Goal: Communication & Community: Participate in discussion

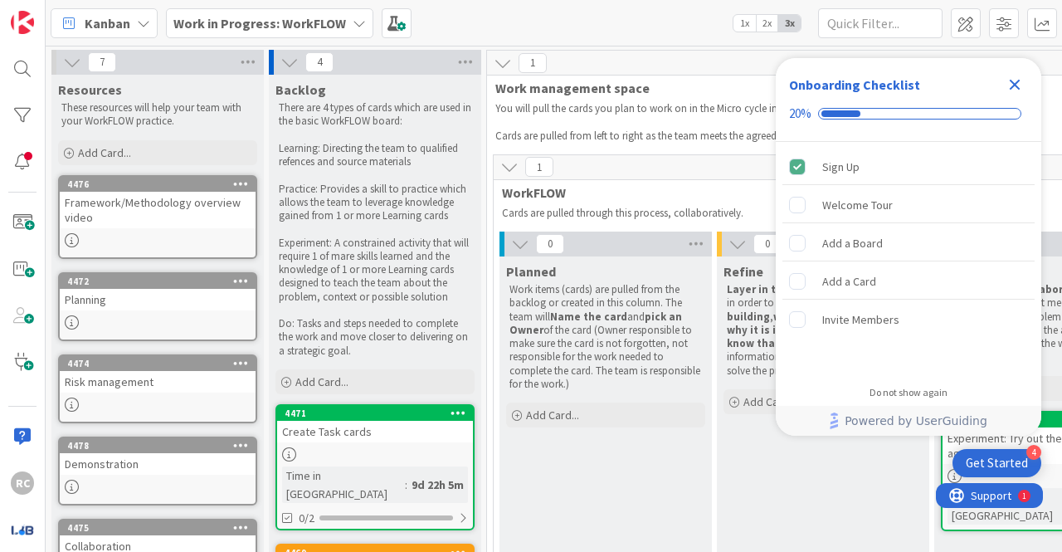
click at [1011, 72] on div "Close Checklist" at bounding box center [1015, 84] width 27 height 27
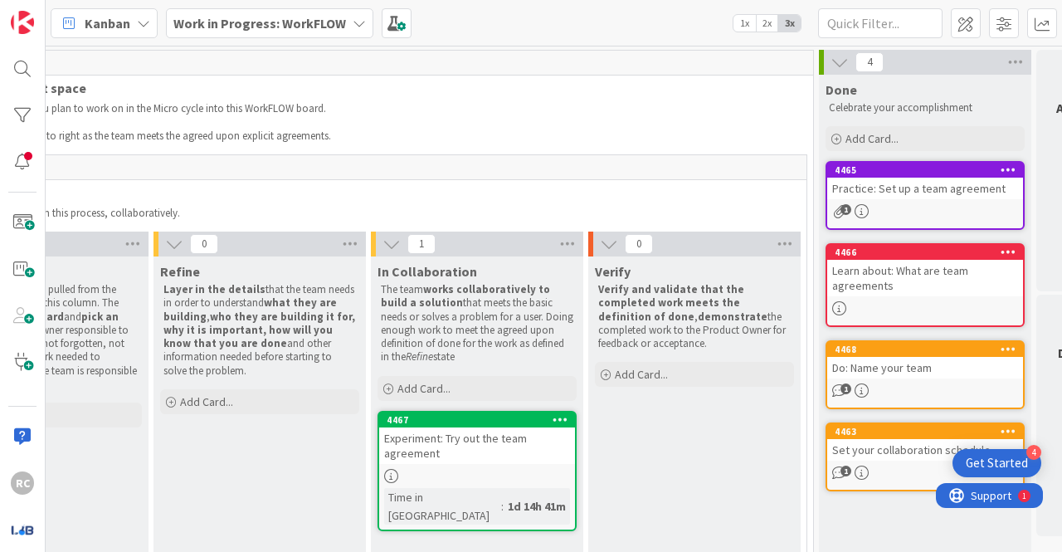
scroll to position [0, 585]
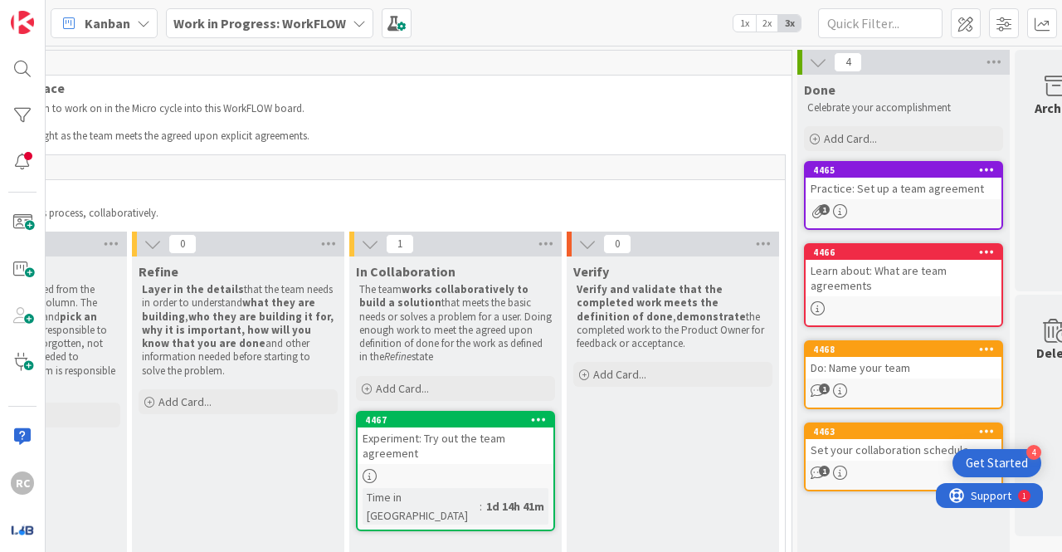
click at [904, 451] on div "Set your collaboration schedule" at bounding box center [904, 450] width 196 height 22
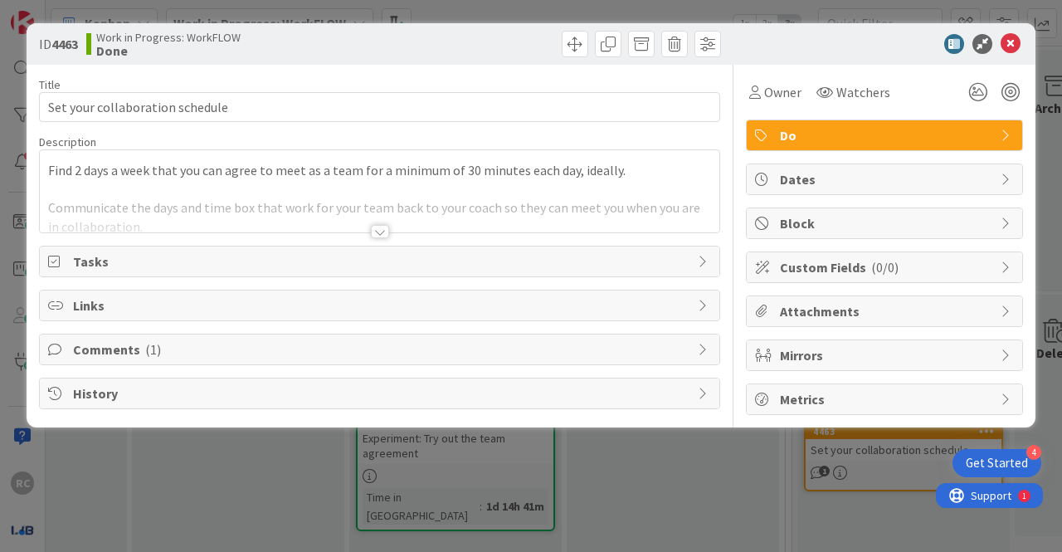
click at [353, 349] on span "Comments ( 1 )" at bounding box center [381, 349] width 617 height 20
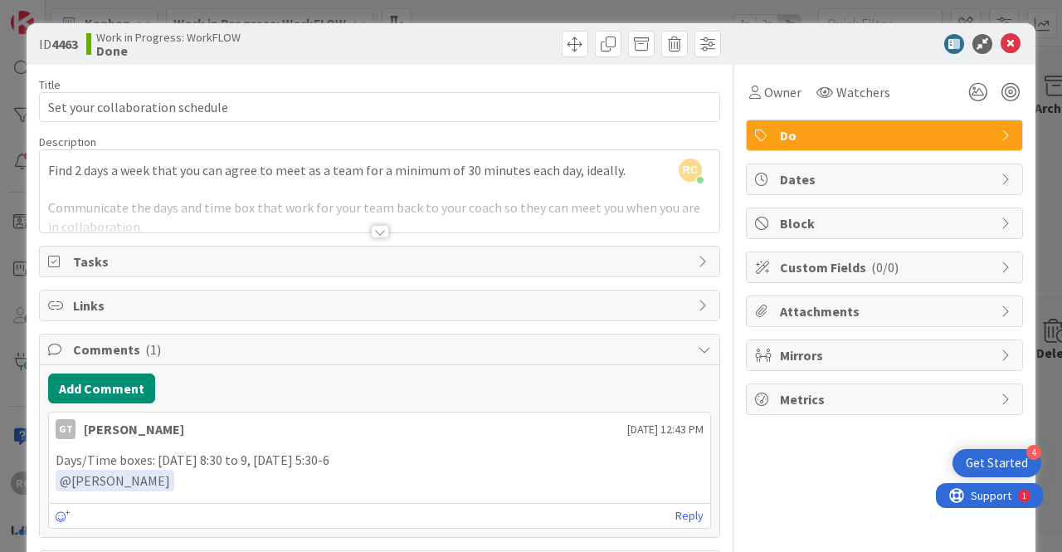
click at [371, 226] on div at bounding box center [380, 231] width 18 height 13
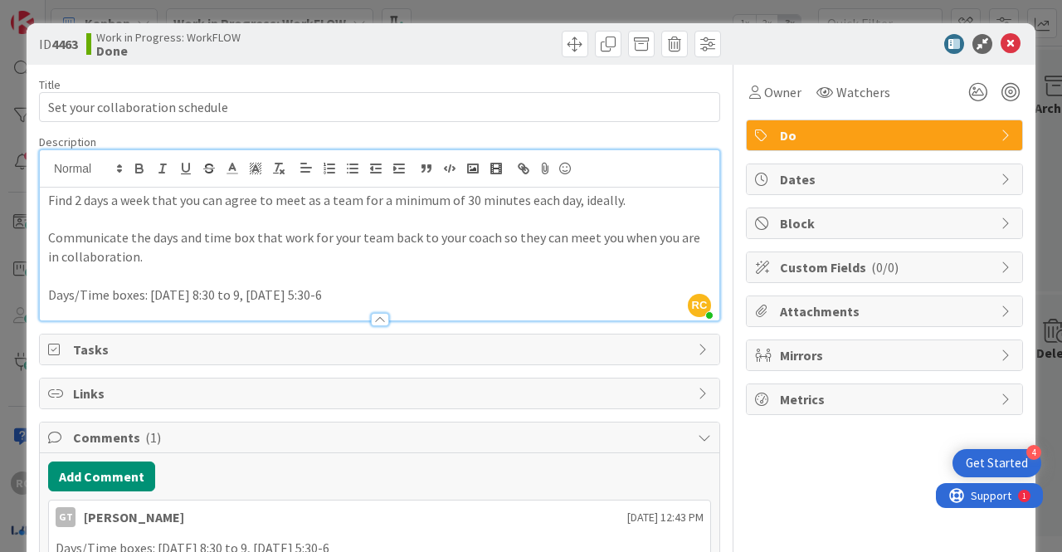
click at [216, 291] on p "Days/Time boxes: Monday 8:30 to 9, Thursday 5:30-6" at bounding box center [379, 294] width 663 height 19
click at [256, 294] on p "Days/Time boxes: Monday 8:30pm to 9, Thursday 5:30-6" at bounding box center [379, 294] width 663 height 19
click at [119, 470] on button "Add Comment" at bounding box center [101, 476] width 107 height 30
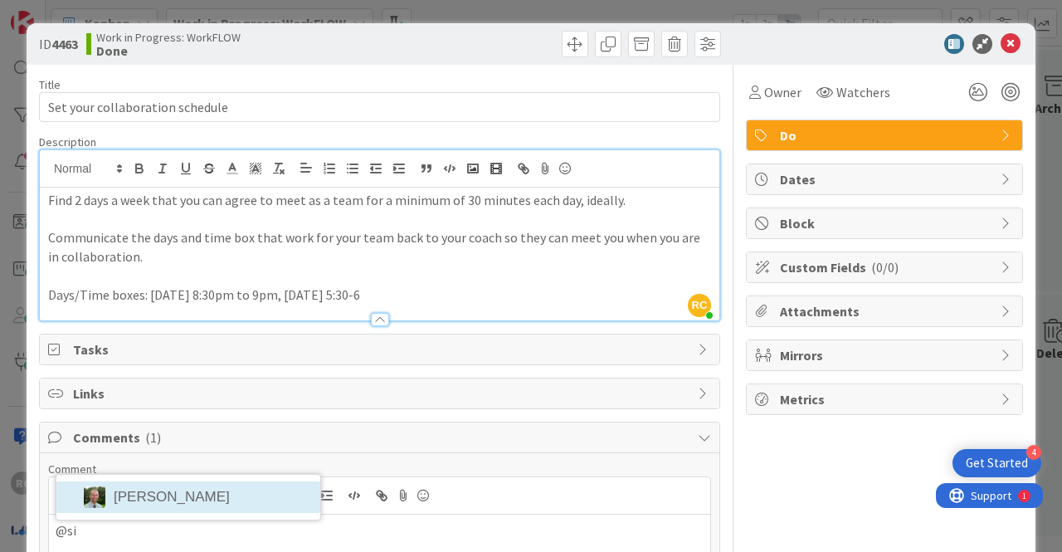
click at [193, 496] on div "@si Simon Holzapfel" at bounding box center [379, 529] width 661 height 104
click at [193, 496] on li "Simon Holzapfel" at bounding box center [188, 497] width 264 height 32
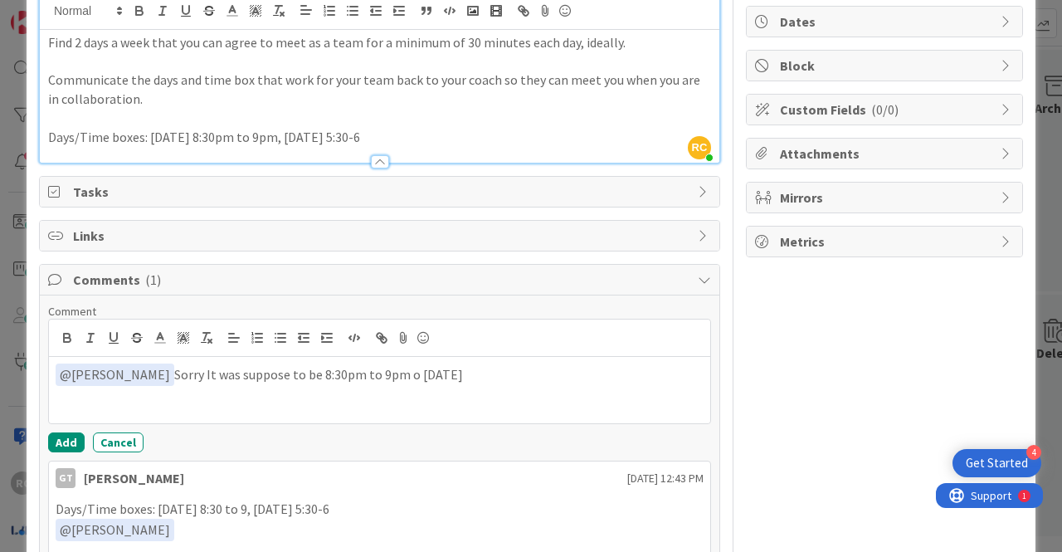
scroll to position [208, 0]
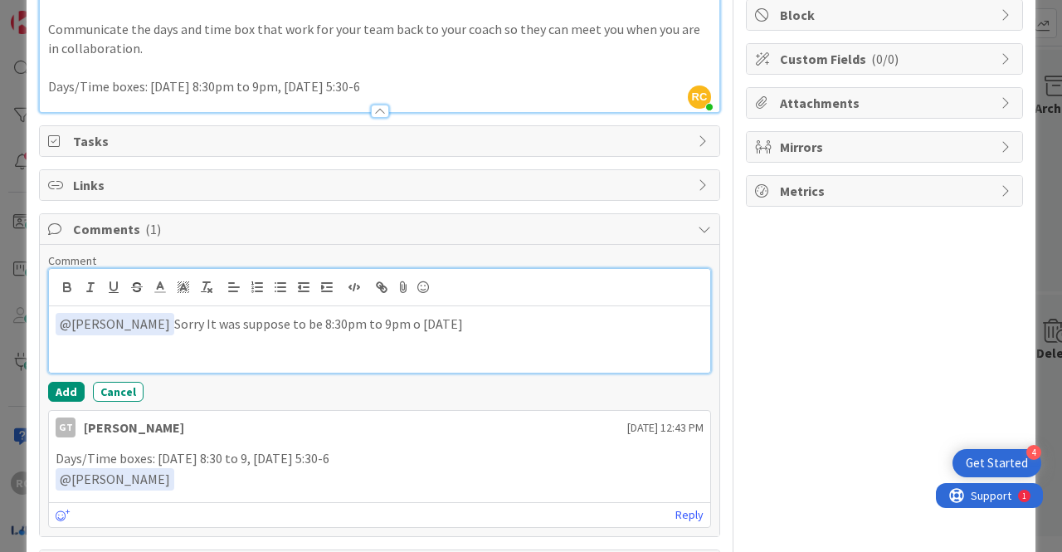
click at [460, 328] on p "﻿ @ Simon Holzapfel ﻿ Sorry It was suppose to be 8:30pm to 9pm o friday" at bounding box center [380, 324] width 648 height 22
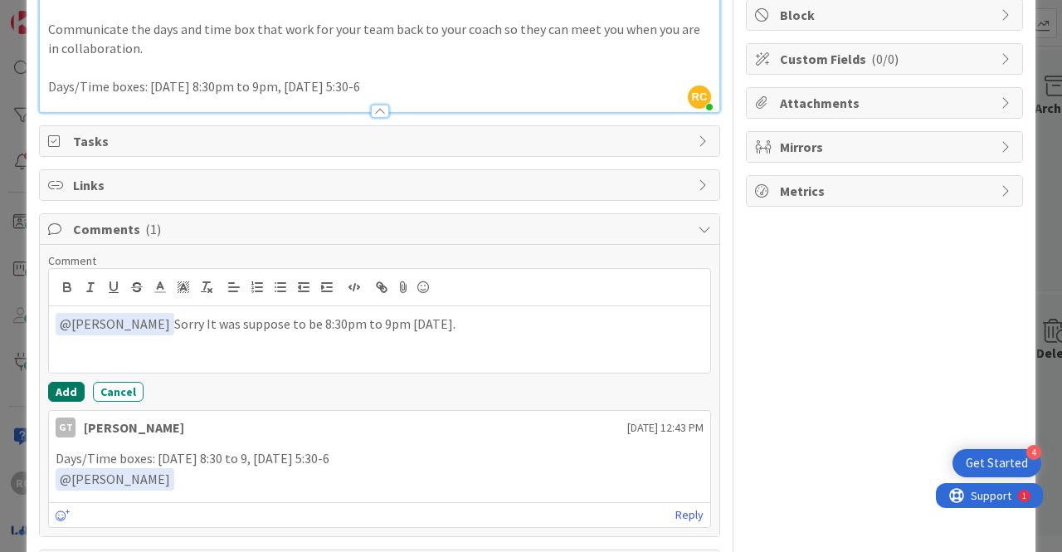
click at [56, 392] on button "Add" at bounding box center [66, 392] width 37 height 20
